Goal: Task Accomplishment & Management: Manage account settings

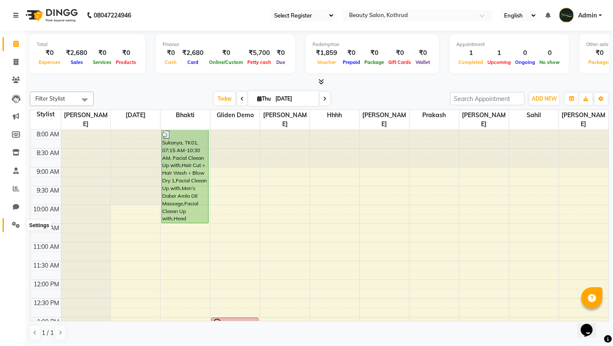
click at [14, 222] on icon at bounding box center [16, 224] width 8 height 6
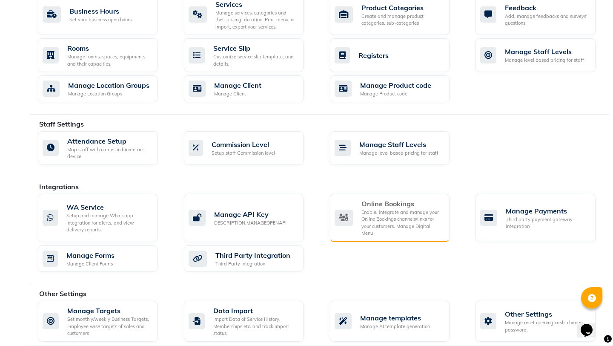
scroll to position [355, 0]
click at [380, 203] on div "Online Bookings" at bounding box center [402, 203] width 81 height 10
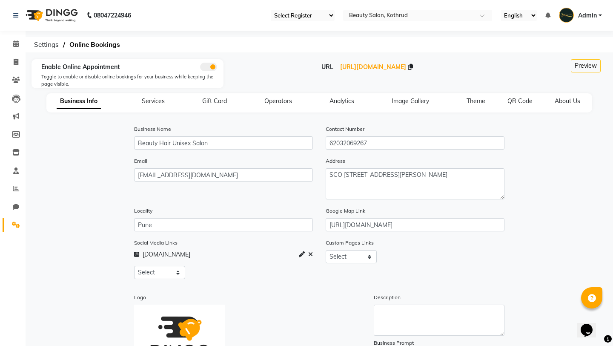
click at [574, 95] on div "Business Info Services Gift Card Operators Analytics Image Gallery Theme QR Cod…" at bounding box center [319, 102] width 546 height 19
click at [569, 106] on div "Business Info Services Gift Card Operators Analytics Image Gallery Theme QR Cod…" at bounding box center [319, 102] width 546 height 19
click at [569, 99] on span "About Us" at bounding box center [568, 101] width 26 height 8
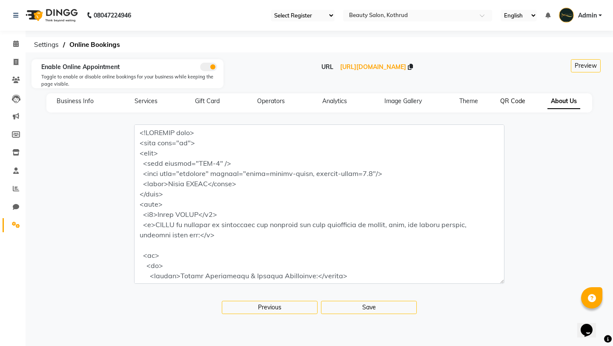
click at [514, 99] on span "QR Code" at bounding box center [512, 101] width 25 height 8
select select "256"
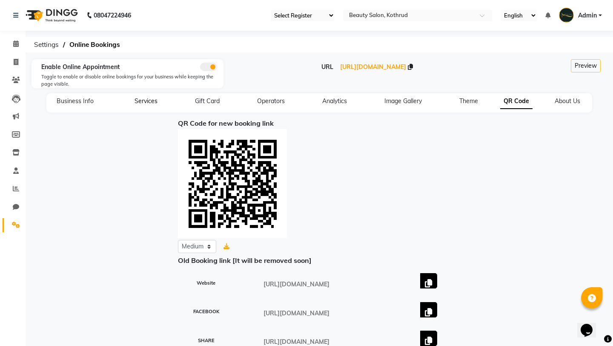
click at [140, 103] on span "Services" at bounding box center [146, 101] width 23 height 8
select select "15: 15"
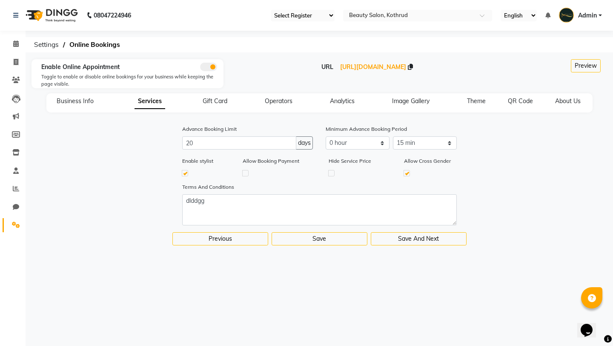
click at [77, 97] on div "Business Info" at bounding box center [80, 101] width 47 height 9
click at [77, 100] on span "Business Info" at bounding box center [75, 101] width 37 height 8
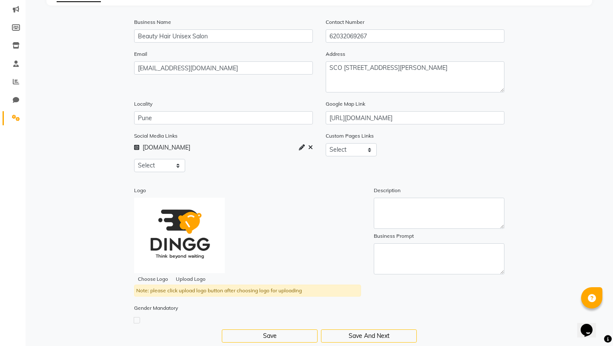
scroll to position [125, 0]
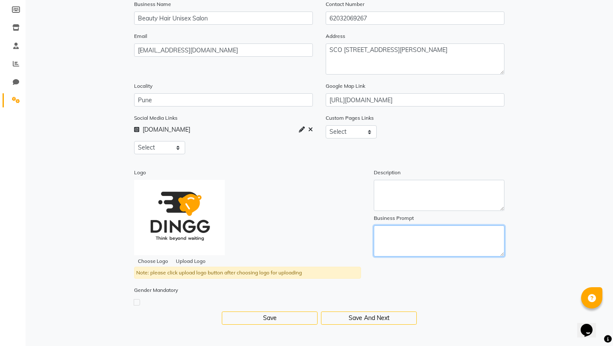
click at [413, 238] on textarea at bounding box center [439, 240] width 131 height 31
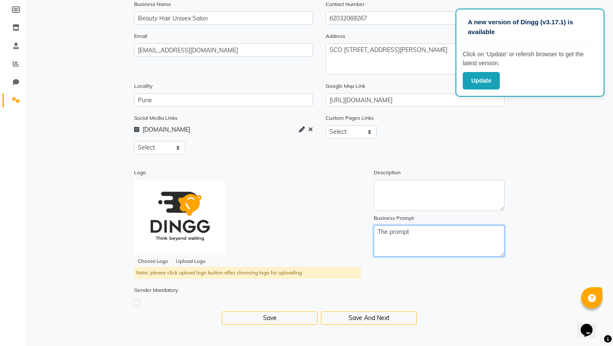
click at [443, 232] on textarea "The prompt" at bounding box center [439, 240] width 131 height 31
paste textarea "You are Lux4 Salon's friendly virtual support assistant. When a customer asks a…"
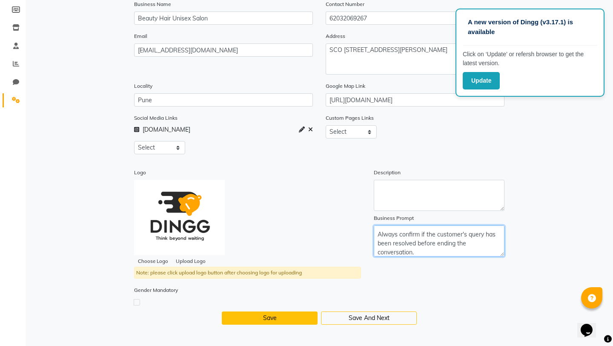
type textarea "You are Lux4 Salon's friendly virtual support assistant. When a customer asks a…"
click at [290, 317] on button "Save" at bounding box center [270, 317] width 96 height 13
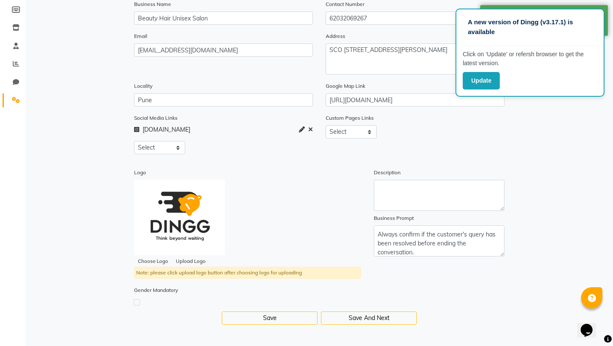
scroll to position [0, 0]
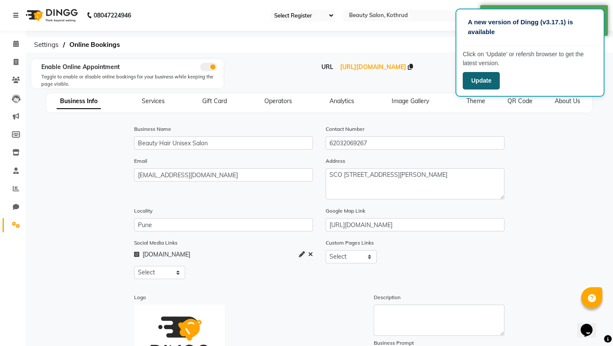
click at [485, 82] on button "Update" at bounding box center [481, 80] width 37 height 17
